Goal: Go to known website: Go to known website

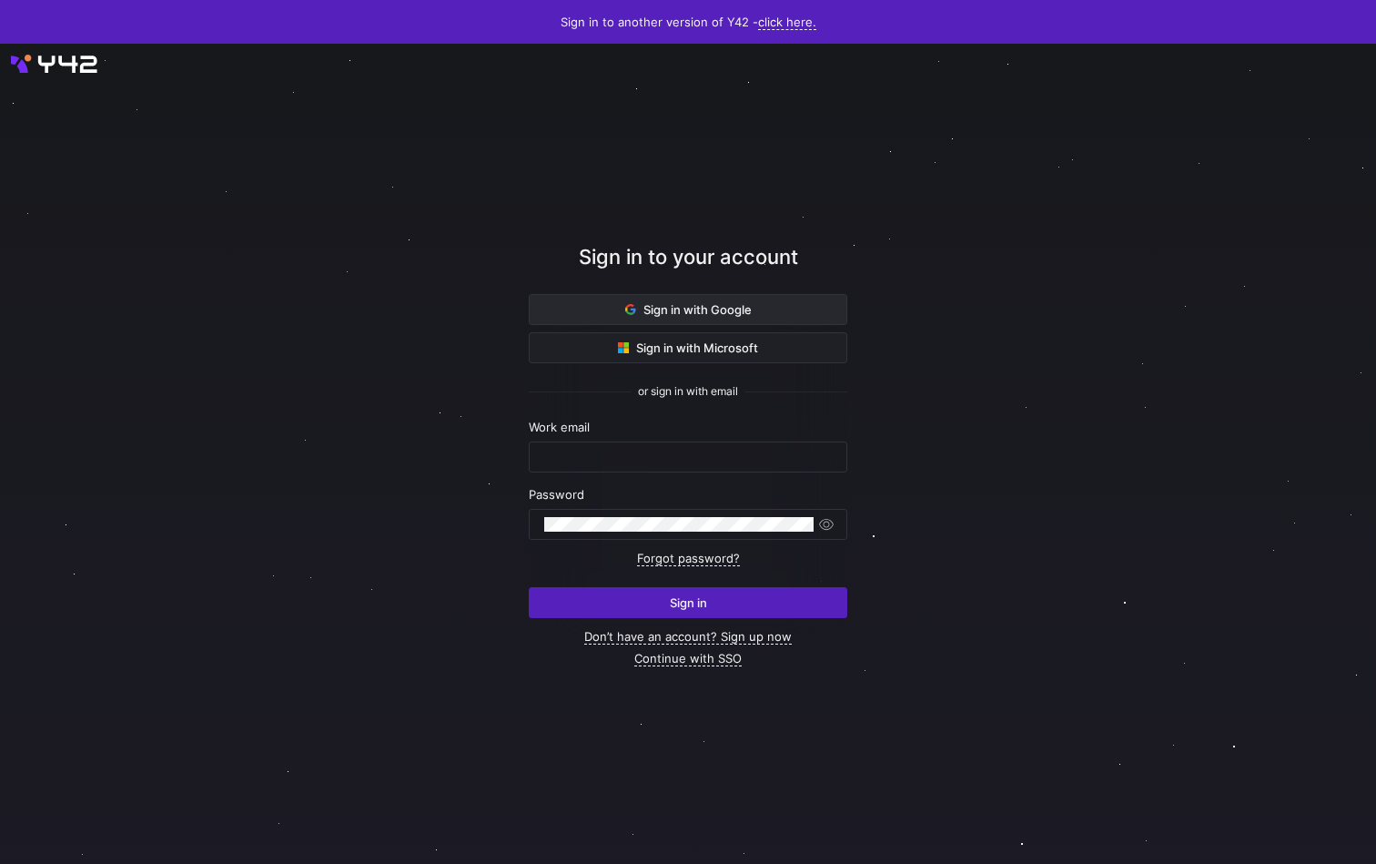
click at [675, 312] on span "Sign in with Google" at bounding box center [688, 309] width 127 height 15
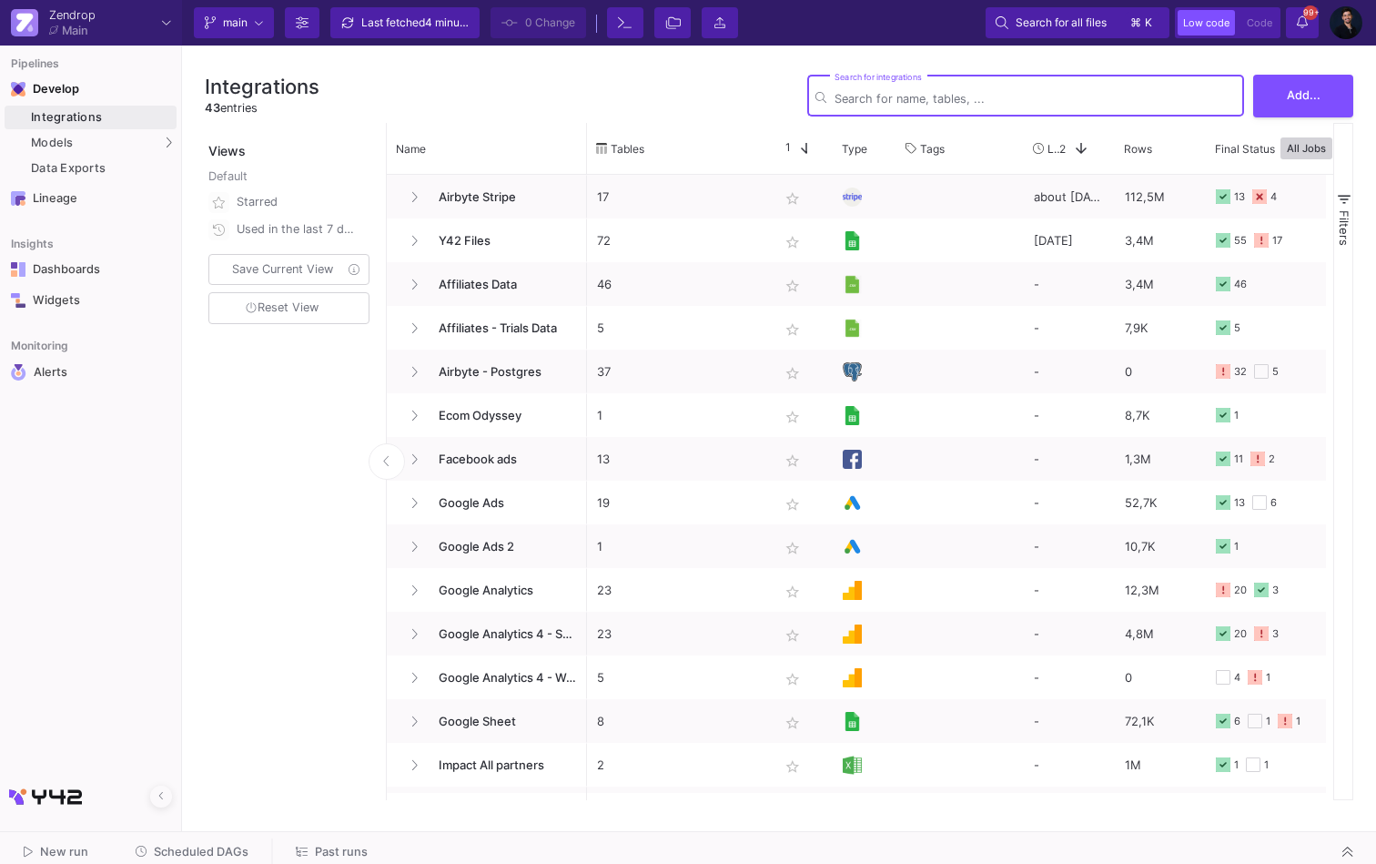
click at [1343, 3] on div "Current branch main Branch Options Last fetched 4 minutes ago 0 Change Terminal…" at bounding box center [779, 23] width 1194 height 46
click at [1345, 25] on img at bounding box center [1346, 22] width 33 height 33
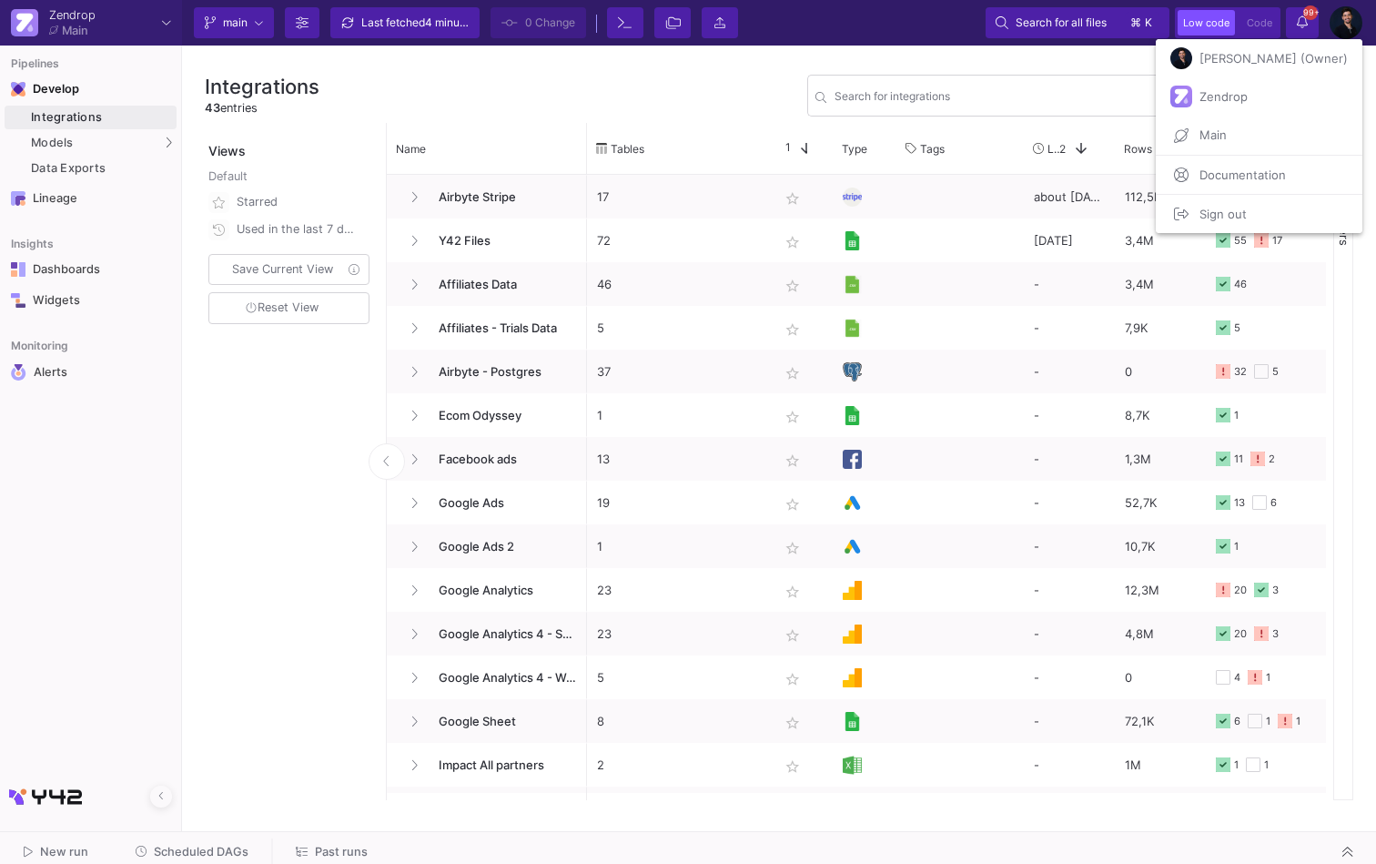
click at [1244, 220] on span "Sign out" at bounding box center [1219, 213] width 55 height 27
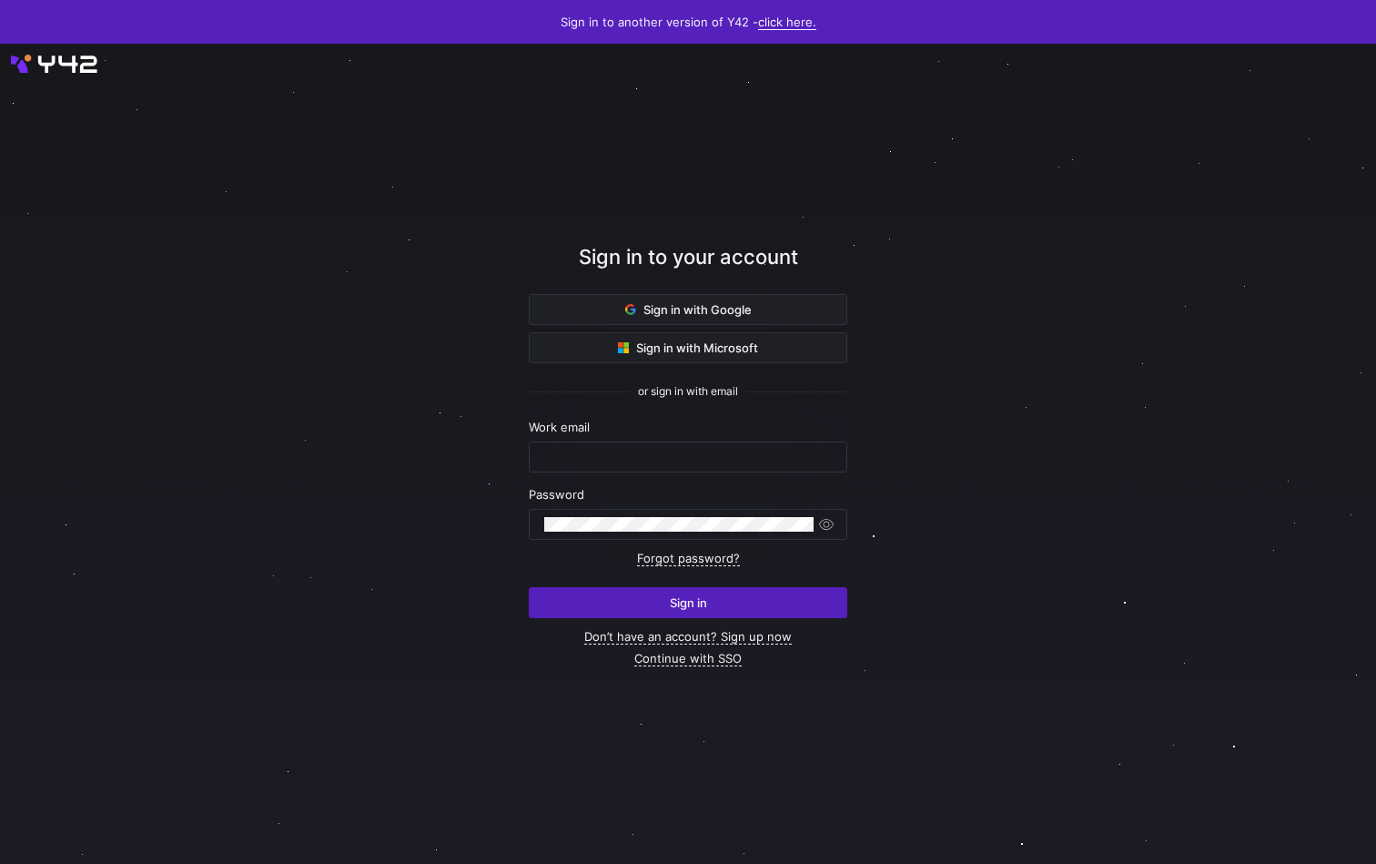
click at [785, 16] on link "click here." at bounding box center [787, 22] width 58 height 15
click at [691, 167] on div at bounding box center [688, 432] width 1376 height 864
click at [701, 317] on span at bounding box center [688, 309] width 317 height 29
click at [672, 307] on span "Sign in with Google" at bounding box center [688, 309] width 127 height 15
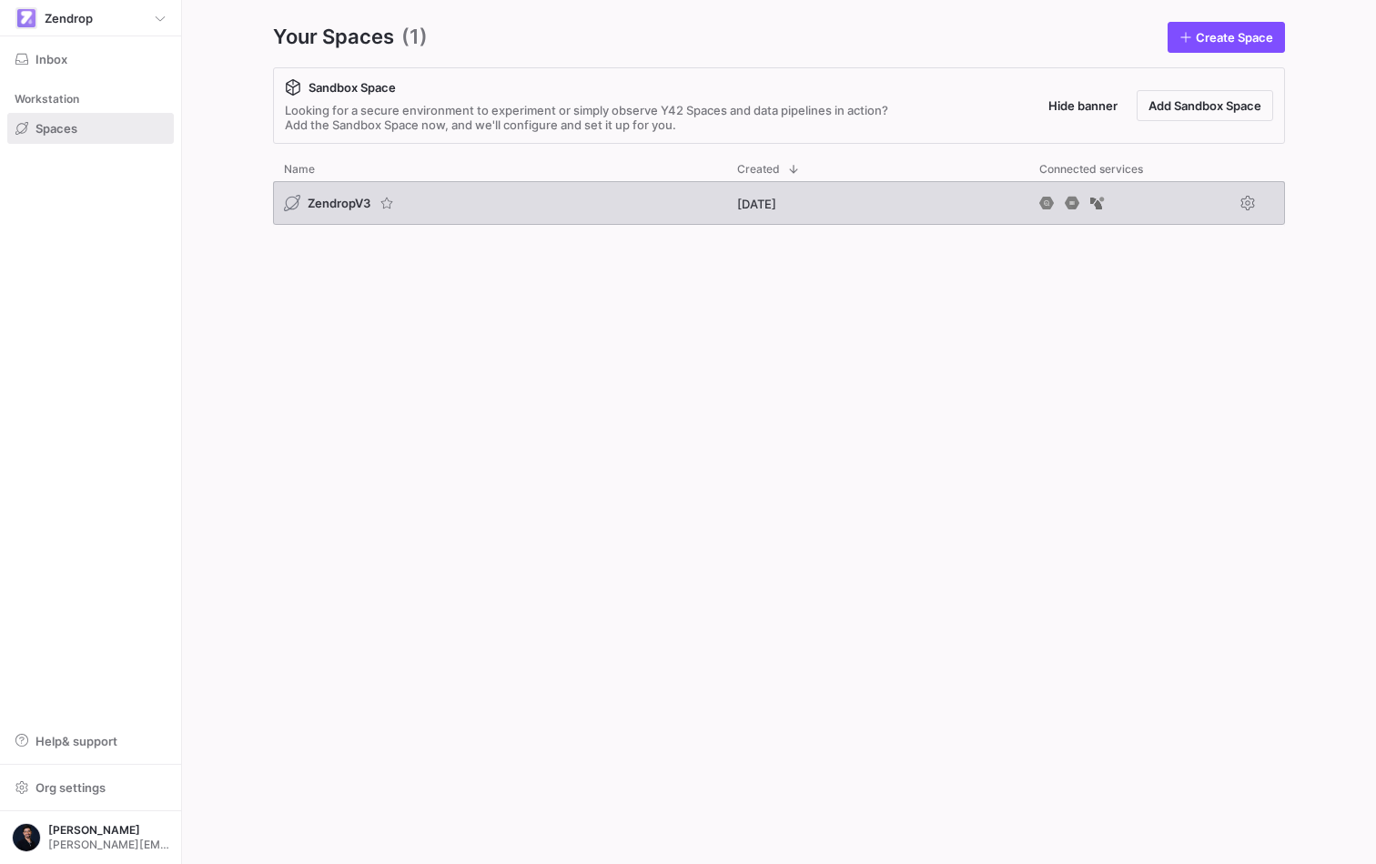
click at [601, 197] on div "ZendropV3" at bounding box center [499, 203] width 453 height 44
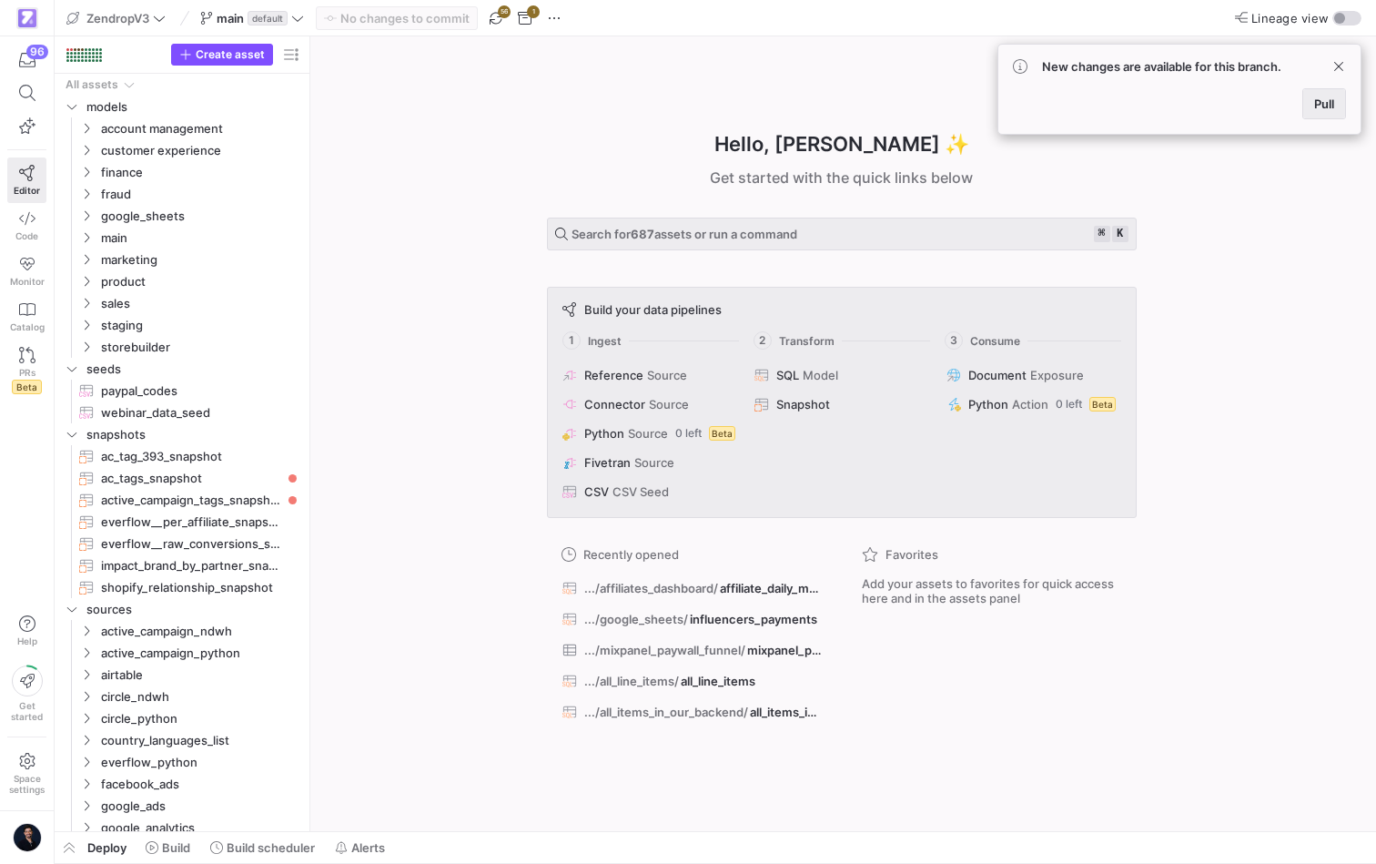
click at [1332, 103] on span "Pull" at bounding box center [1324, 103] width 20 height 15
